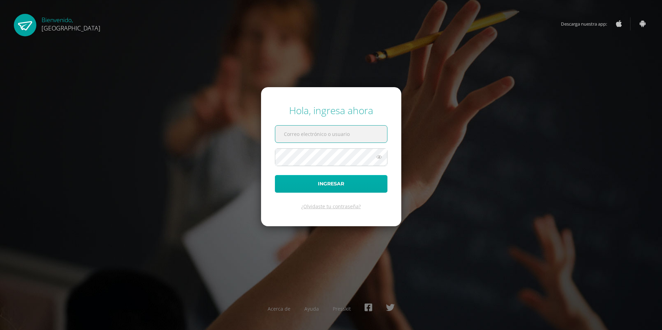
type input "2025967"
click at [327, 182] on button "Ingresar" at bounding box center [331, 184] width 112 height 18
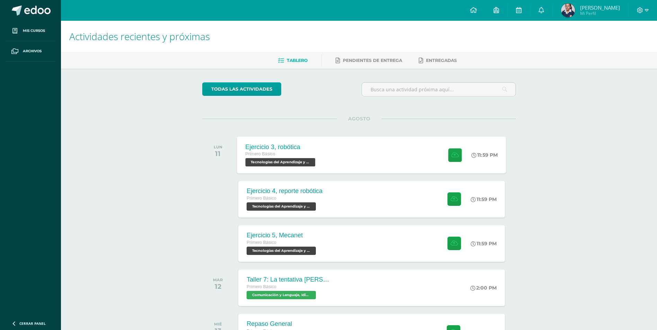
click at [314, 152] on div "Primero Básico" at bounding box center [281, 155] width 72 height 8
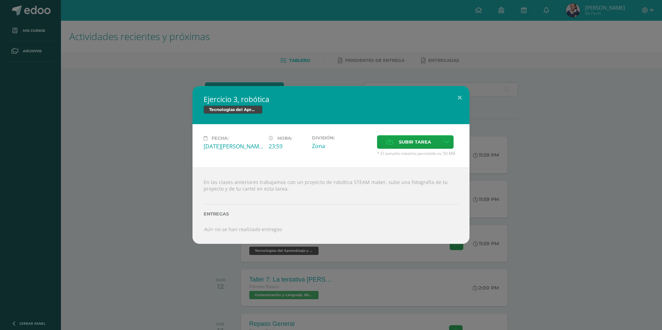
click at [498, 196] on div "Ejercicio 3, robótica Tecnologías del Aprendizaje y la Comunicación Fecha: [DAT…" at bounding box center [331, 165] width 656 height 158
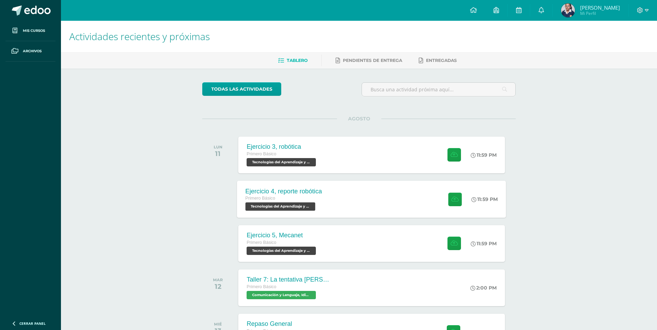
click at [362, 196] on div "Ejercicio 4, reporte robótica Primero Básico Tecnologías del Aprendizaje y la C…" at bounding box center [371, 199] width 269 height 37
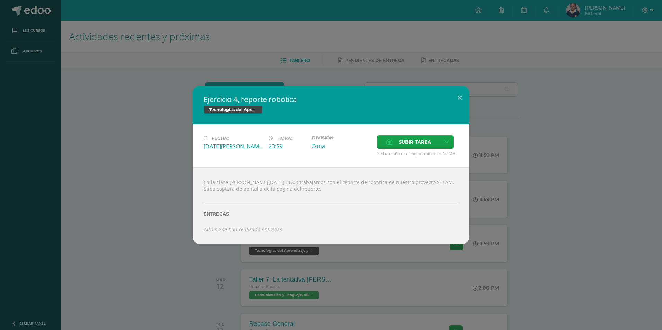
click at [435, 287] on div "Ejercicio 4, reporte robótica Tecnologías del Aprendizaje y la Comunicación Fec…" at bounding box center [331, 165] width 662 height 330
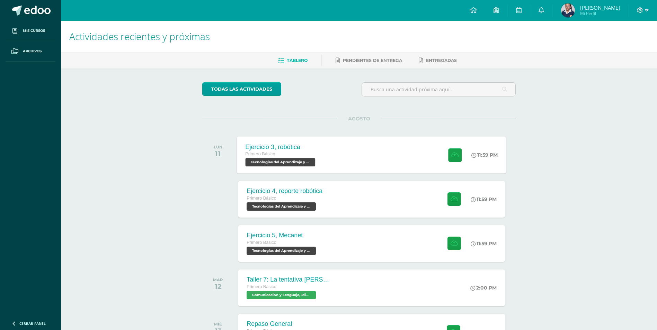
click at [338, 161] on div "Ejercicio 3, robótica Primero Básico Tecnologías del Aprendizaje y la Comunicac…" at bounding box center [371, 154] width 269 height 37
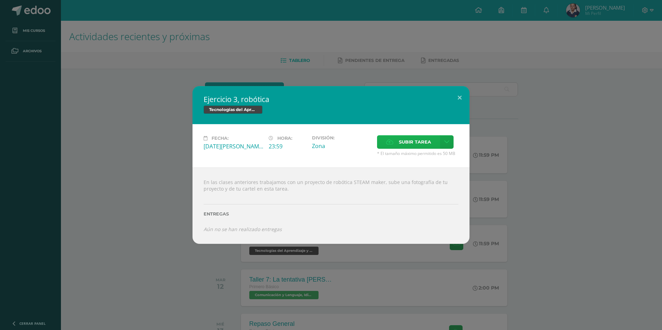
click at [425, 146] on span "Subir tarea" at bounding box center [415, 142] width 32 height 13
click at [0, 0] on input "Subir tarea" at bounding box center [0, 0] width 0 height 0
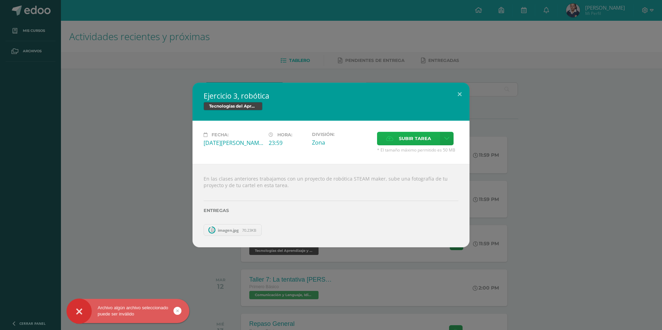
click at [394, 137] on label "Subir tarea" at bounding box center [408, 138] width 63 height 13
click at [0, 0] on input "Subir tarea" at bounding box center [0, 0] width 0 height 0
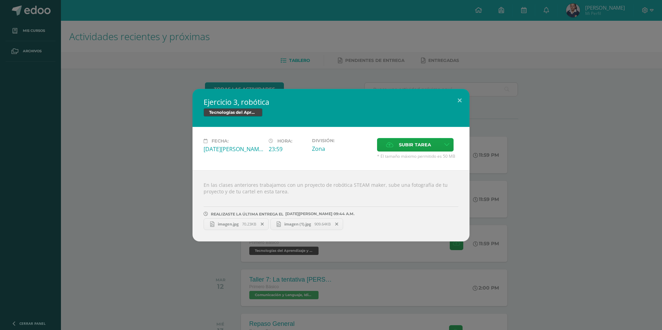
click at [552, 169] on div "Ejercicio 3, robótica Tecnologías del Aprendizaje y la Comunicación Fecha: [DAT…" at bounding box center [331, 165] width 656 height 153
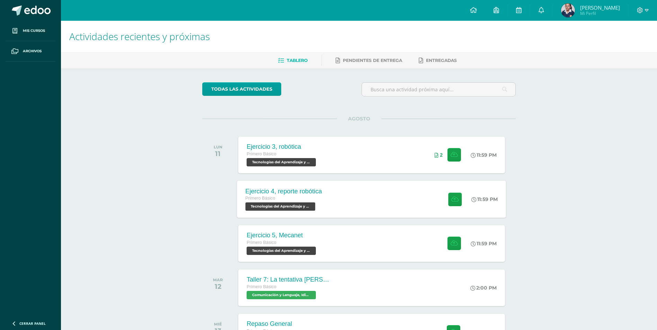
click at [344, 187] on div "Ejercicio 4, reporte robótica Primero Básico Tecnologías del Aprendizaje y la C…" at bounding box center [371, 199] width 269 height 37
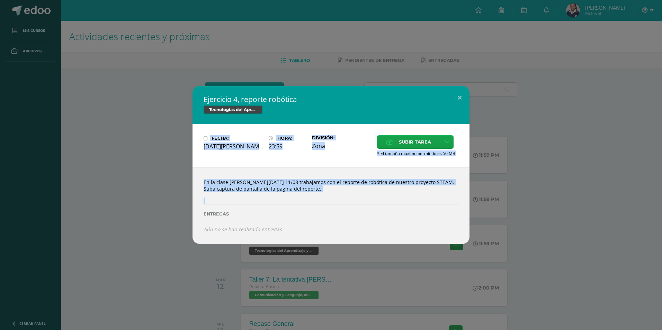
click at [142, 210] on div "Ejercicio 4, reporte robótica Tecnologías del Aprendizaje y la Comunicación Fec…" at bounding box center [331, 165] width 656 height 158
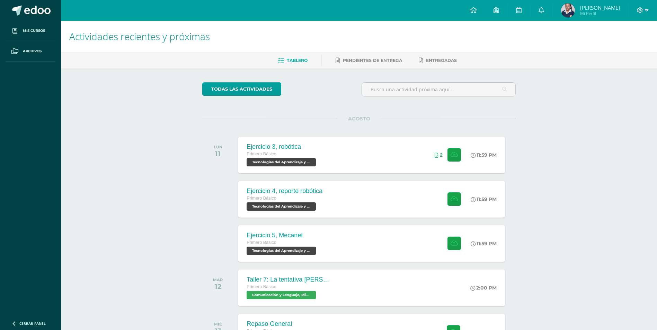
drag, startPoint x: 142, startPoint y: 210, endPoint x: 159, endPoint y: 113, distance: 98.4
click at [159, 113] on div "Actividades recientes y próximas Tablero Pendientes de entrega Entregadas todas…" at bounding box center [359, 230] width 596 height 418
click at [153, 134] on div "Actividades recientes y próximas Tablero Pendientes de entrega Entregadas todas…" at bounding box center [359, 230] width 596 height 418
click at [333, 150] on div "Ejercicio 3, robótica Primero Básico Tecnologías del Aprendizaje y la Comunicac…" at bounding box center [371, 154] width 269 height 37
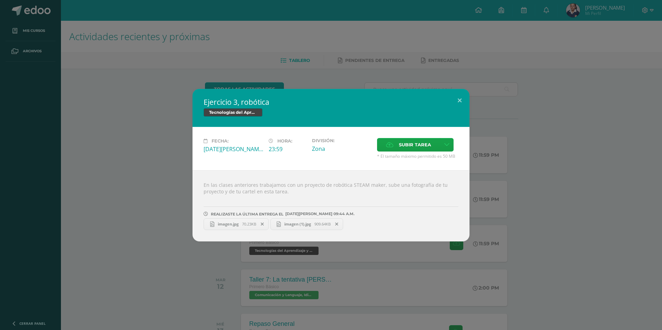
click at [496, 151] on div "Ejercicio 3, robótica Tecnologías del Aprendizaje y la Comunicación Fecha: [DAT…" at bounding box center [331, 165] width 656 height 153
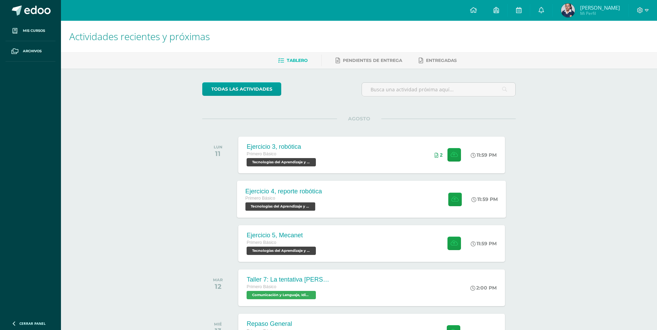
click at [382, 194] on div "Ejercicio 4, reporte robótica Primero Básico Tecnologías del Aprendizaje y la C…" at bounding box center [371, 199] width 269 height 37
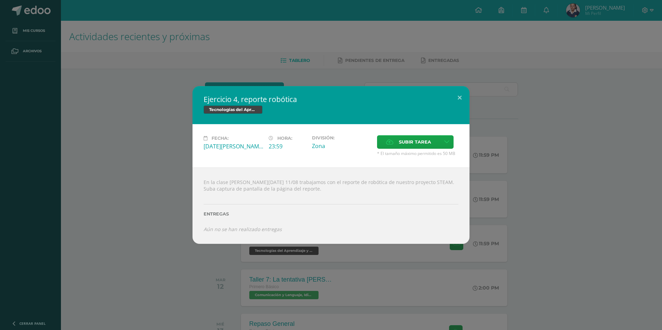
click at [396, 135] on div "Fecha: [DATE][PERSON_NAME] Hora: 23:59 División: Zona" at bounding box center [330, 145] width 277 height 43
click at [385, 147] on label "Subir tarea" at bounding box center [408, 141] width 63 height 13
click at [0, 0] on input "Subir tarea" at bounding box center [0, 0] width 0 height 0
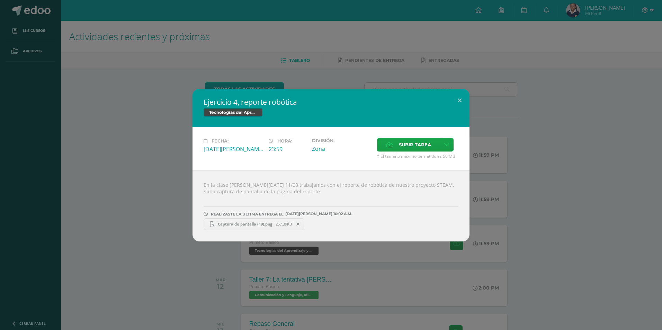
click at [335, 269] on div "Ejercicio 4, reporte robótica Tecnologías del Aprendizaje y la Comunicación Fec…" at bounding box center [331, 165] width 662 height 330
